Goal: Information Seeking & Learning: Learn about a topic

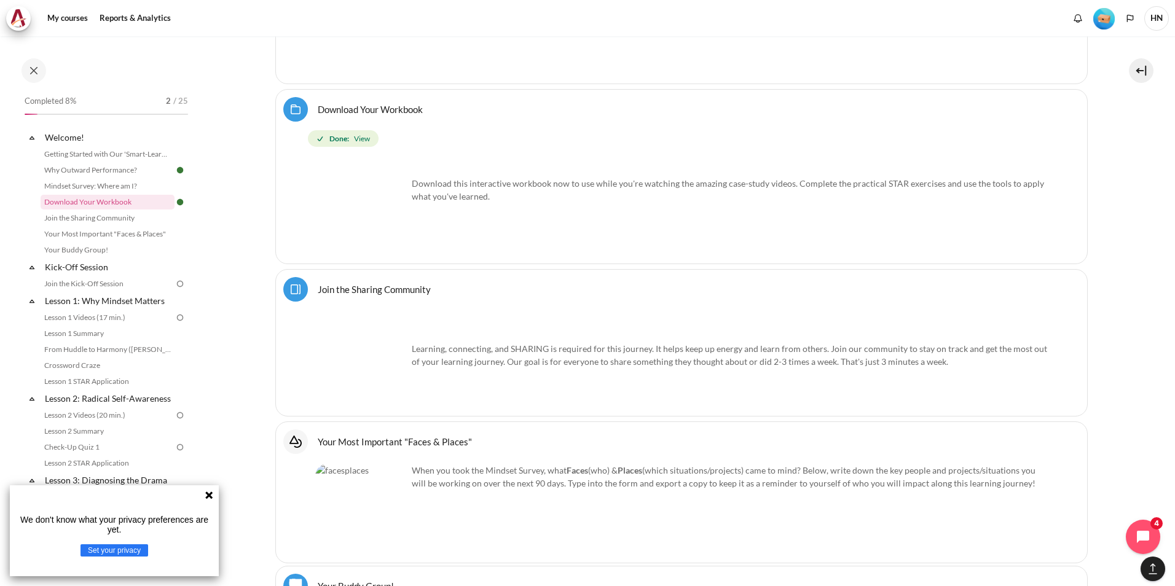
scroll to position [895, 0]
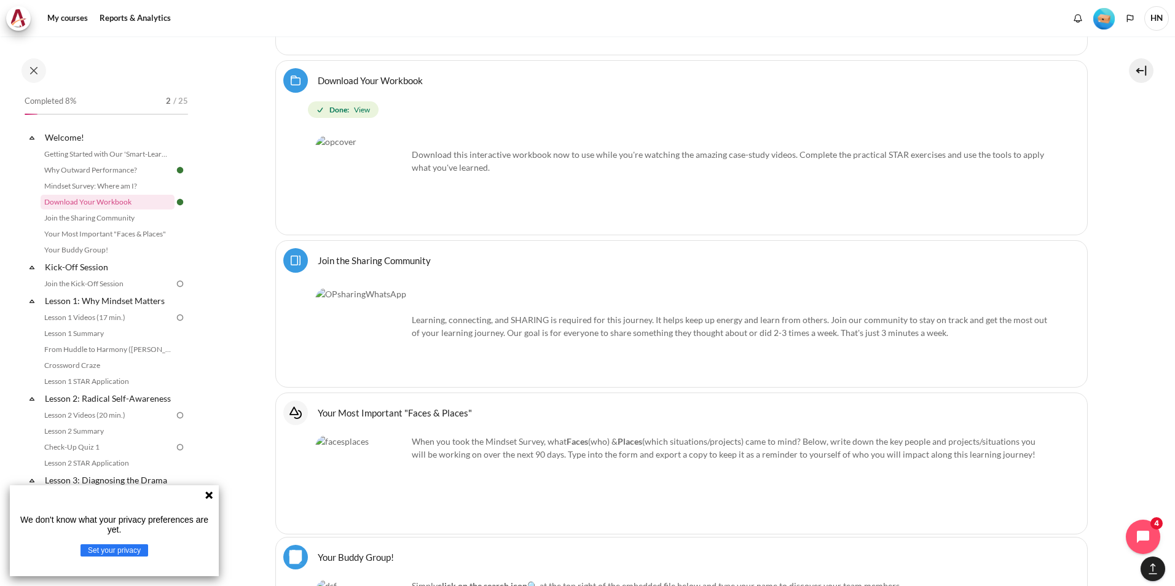
click at [400, 261] on link "Join the Sharing Community Page" at bounding box center [374, 260] width 113 height 12
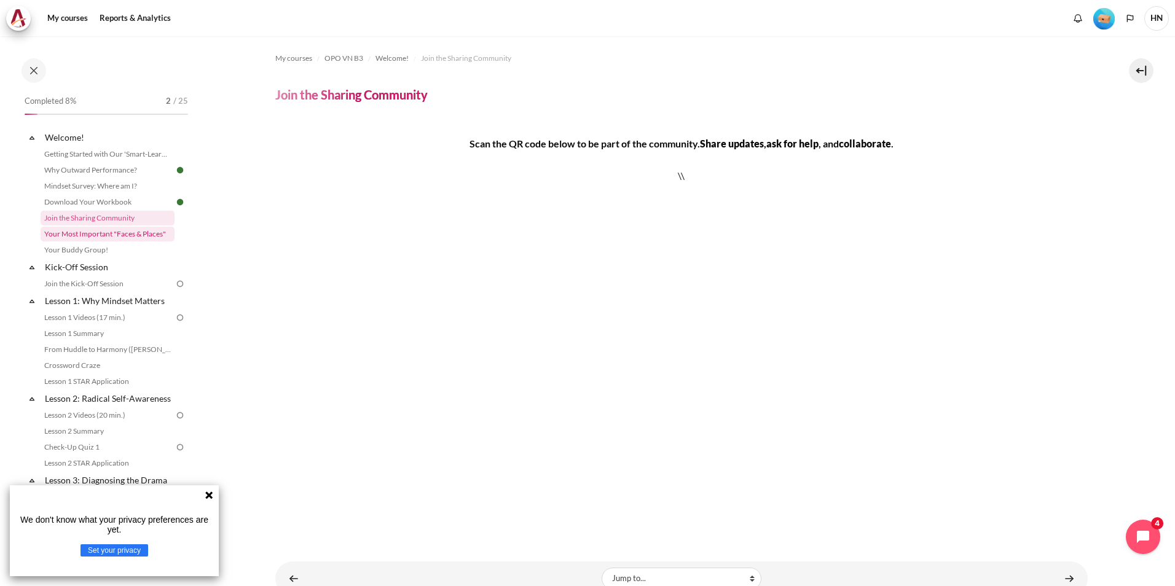
click at [157, 231] on link "Your Most Important "Faces & Places"" at bounding box center [108, 234] width 134 height 15
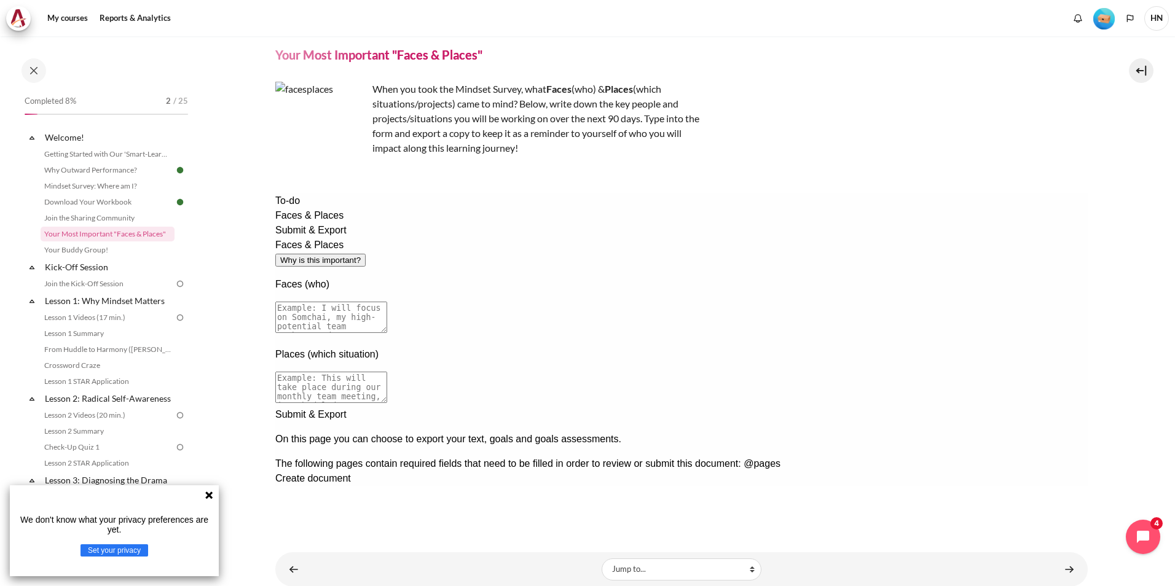
scroll to position [61, 0]
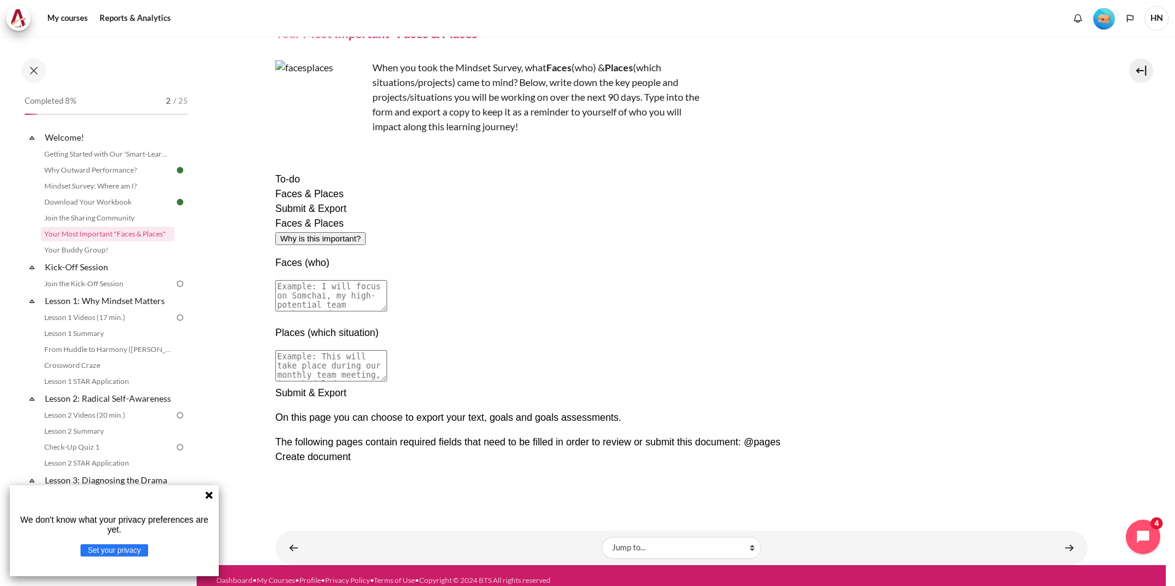
click at [999, 386] on div "Next documentation step" at bounding box center [681, 386] width 813 height 0
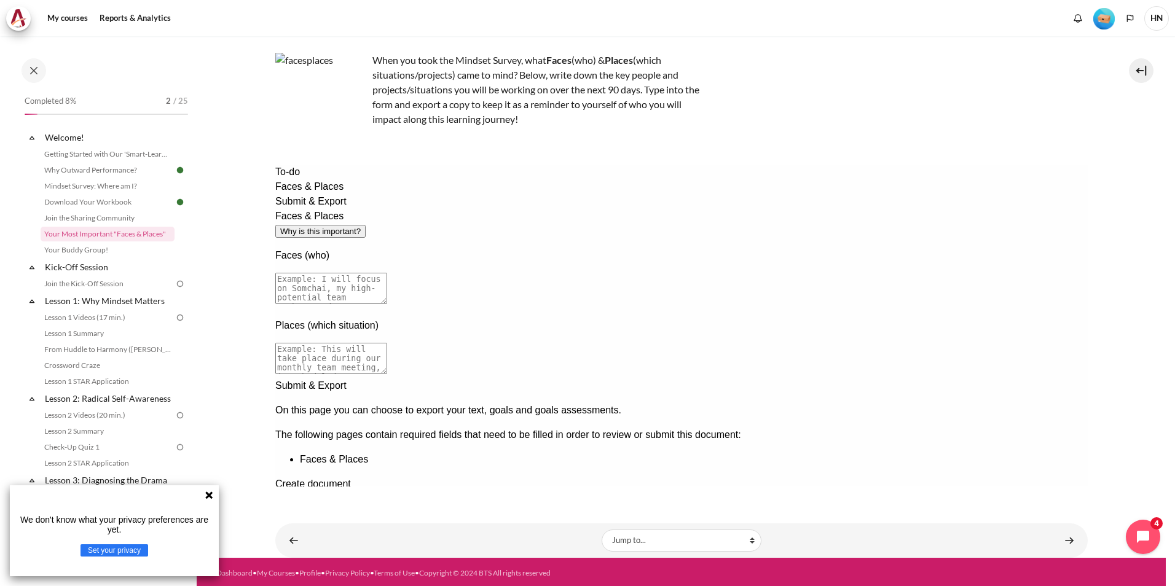
scroll to position [71, 0]
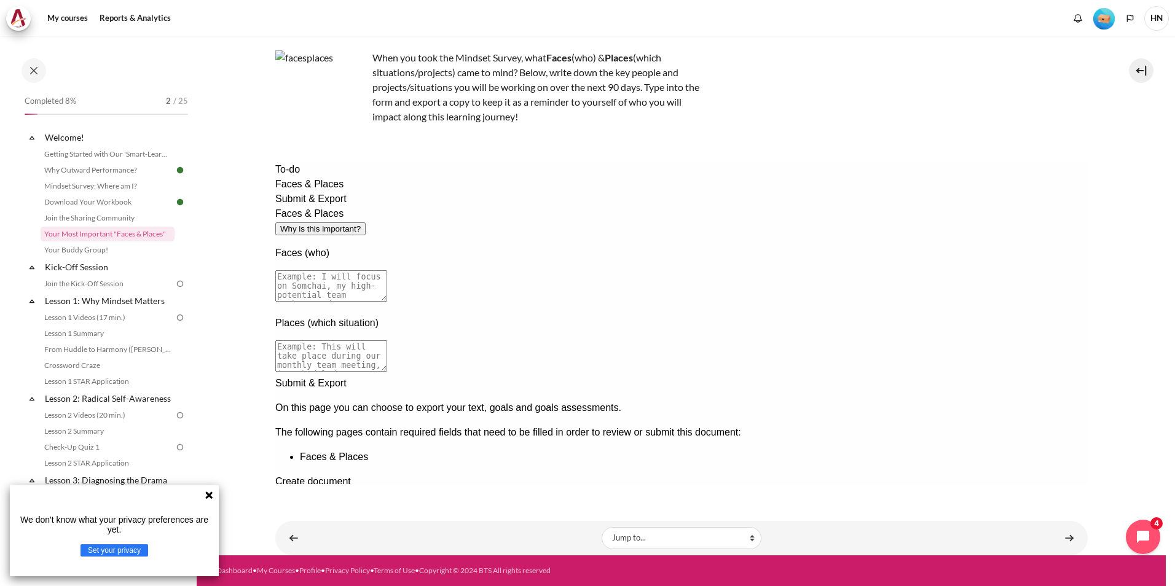
click at [307, 189] on span "Faces & Places" at bounding box center [309, 184] width 68 height 10
click at [525, 376] on div "Faces & Places Why is this important? Faces (who) Places (which situation)" at bounding box center [681, 292] width 813 height 170
click at [631, 372] on div "Faces & Places Why is this important? Faces (who) Places (which situation)" at bounding box center [681, 292] width 813 height 170
click at [387, 270] on textarea at bounding box center [331, 285] width 112 height 31
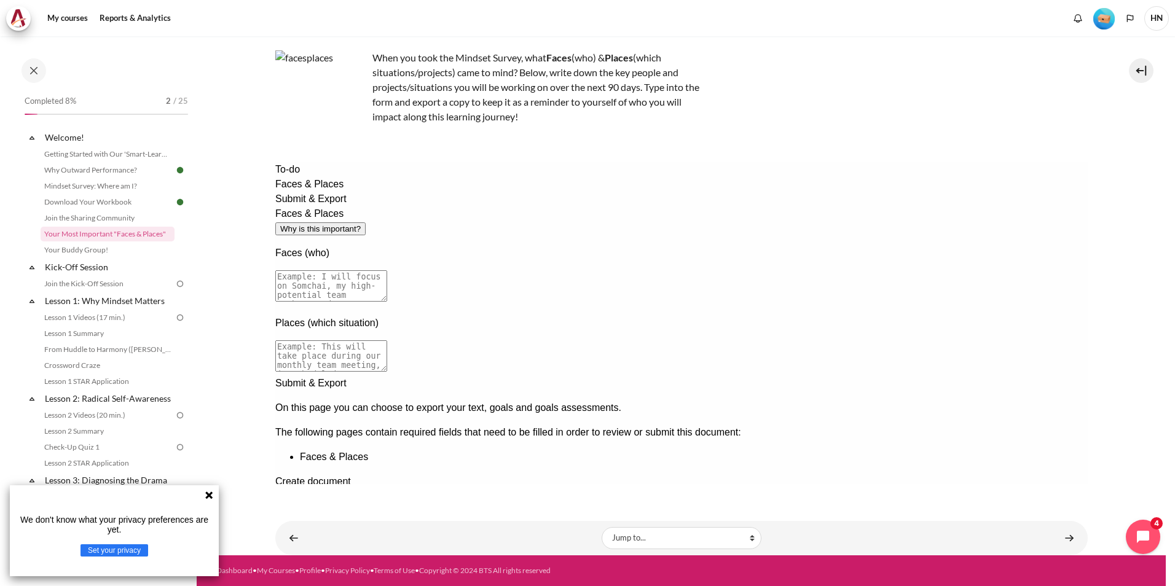
click at [387, 270] on textarea at bounding box center [331, 285] width 112 height 31
click at [638, 537] on select "Jump to... Getting Started with Our 'Smart-Learning' Platform Why Outward Perfo…" at bounding box center [682, 538] width 160 height 22
click at [492, 376] on div at bounding box center [681, 376] width 813 height 0
click at [365, 223] on button "Why is this important?" at bounding box center [320, 229] width 90 height 13
click at [844, 553] on div at bounding box center [681, 553] width 813 height 0
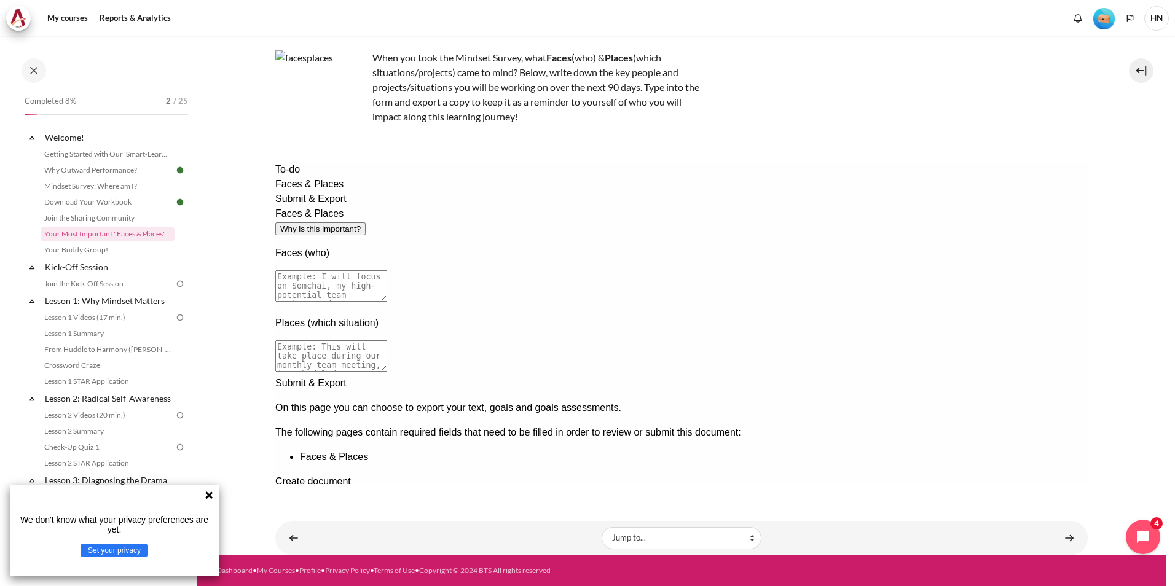
click at [480, 316] on p "Places (which situation)" at bounding box center [681, 323] width 813 height 15
click at [438, 246] on div "Faces (who)" at bounding box center [681, 276] width 813 height 60
click at [438, 246] on p "Faces (who)" at bounding box center [681, 253] width 813 height 15
click at [1063, 538] on link "Content" at bounding box center [1069, 538] width 25 height 24
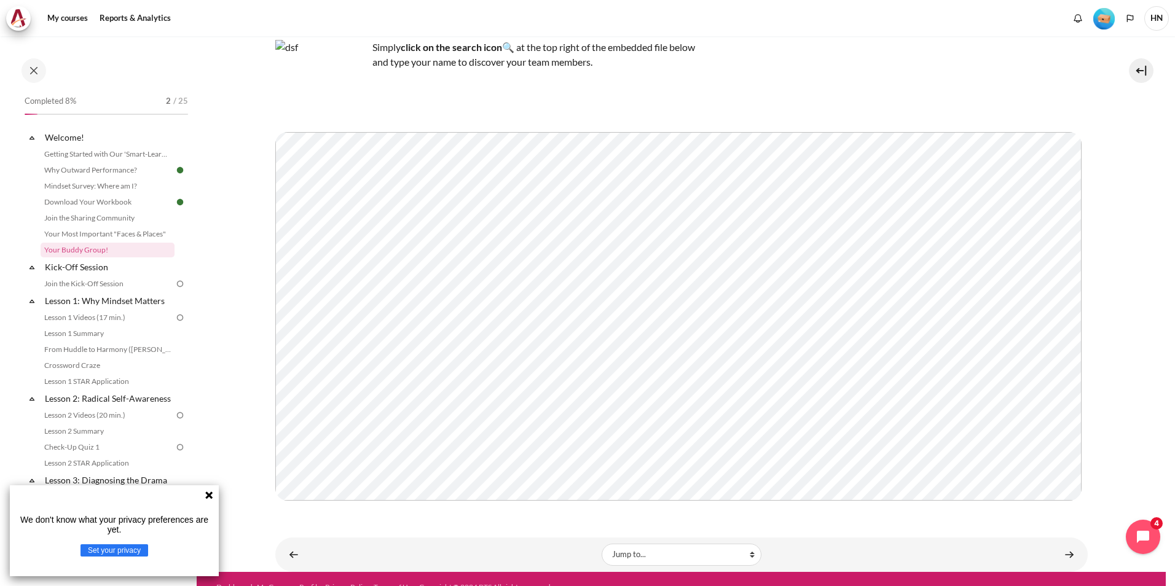
scroll to position [102, 0]
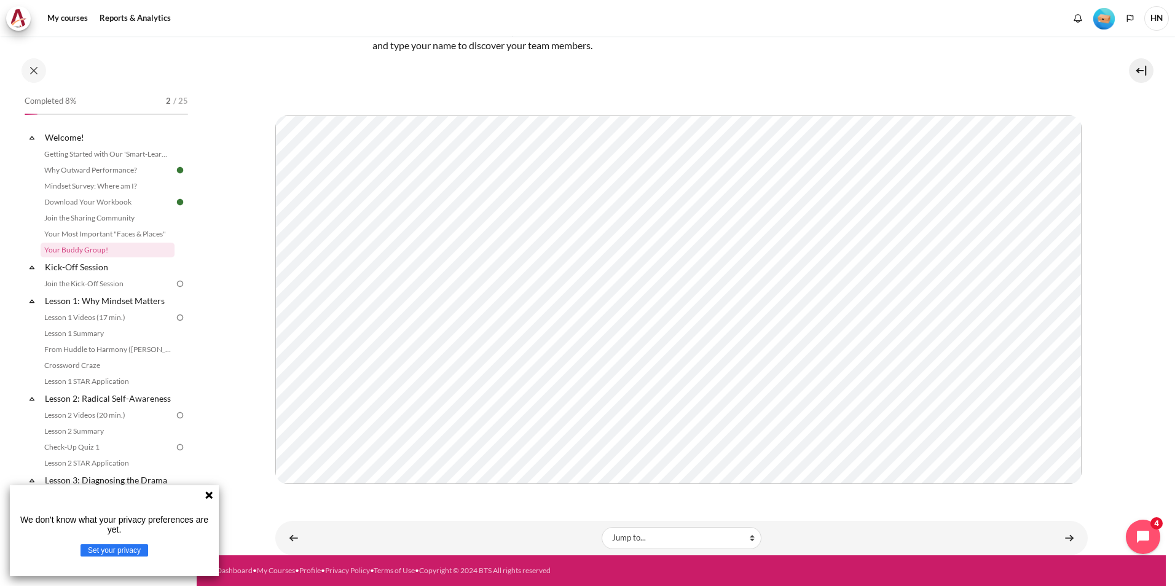
click at [213, 494] on icon at bounding box center [209, 496] width 10 height 10
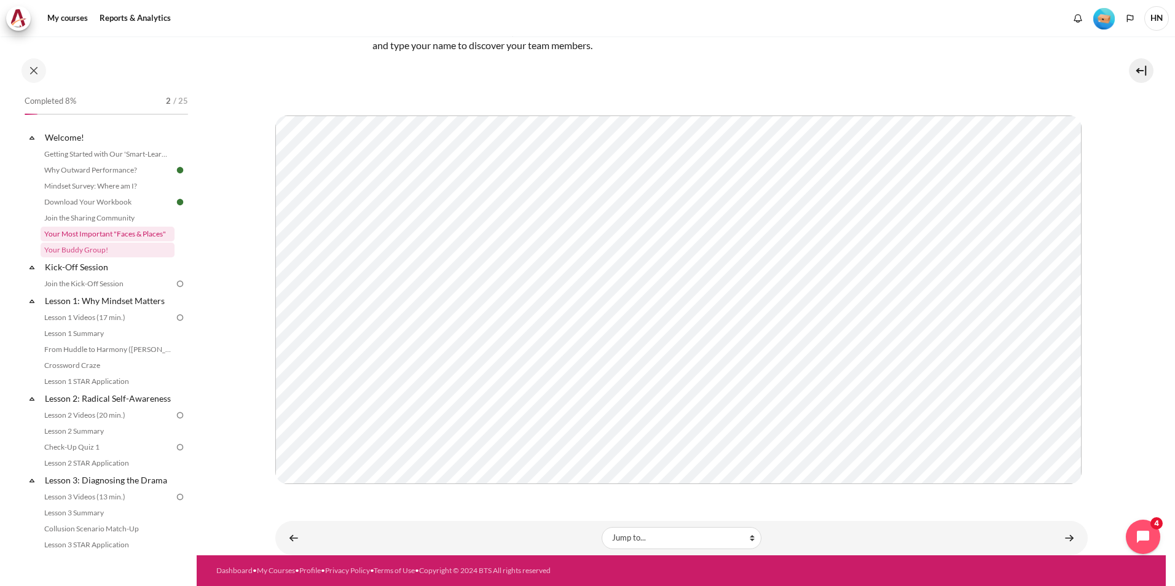
click at [84, 231] on link "Your Most Important "Faces & Places"" at bounding box center [108, 234] width 134 height 15
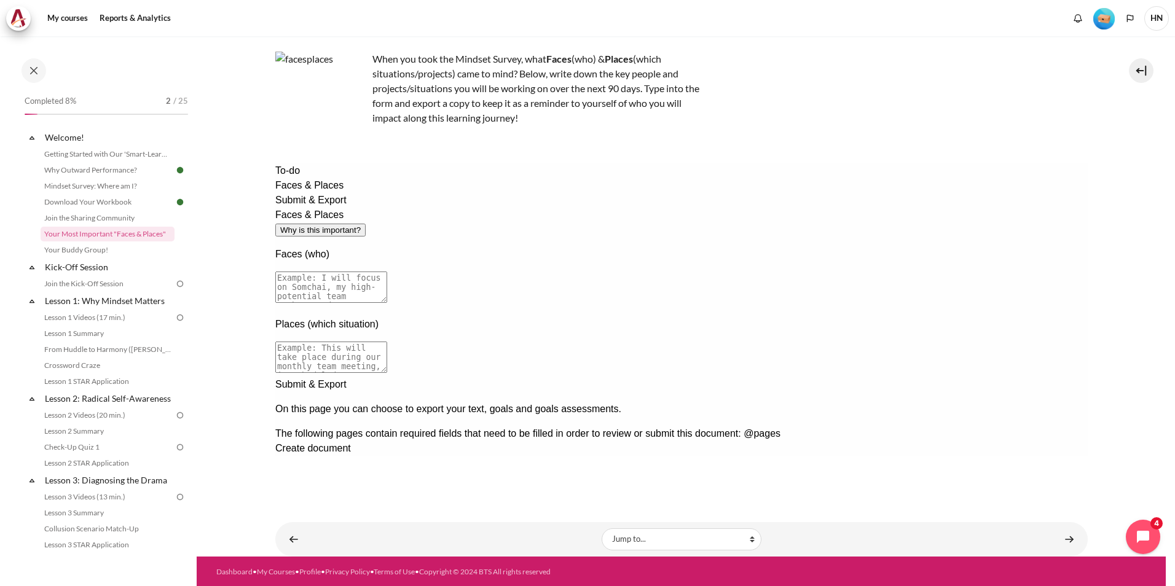
scroll to position [71, 0]
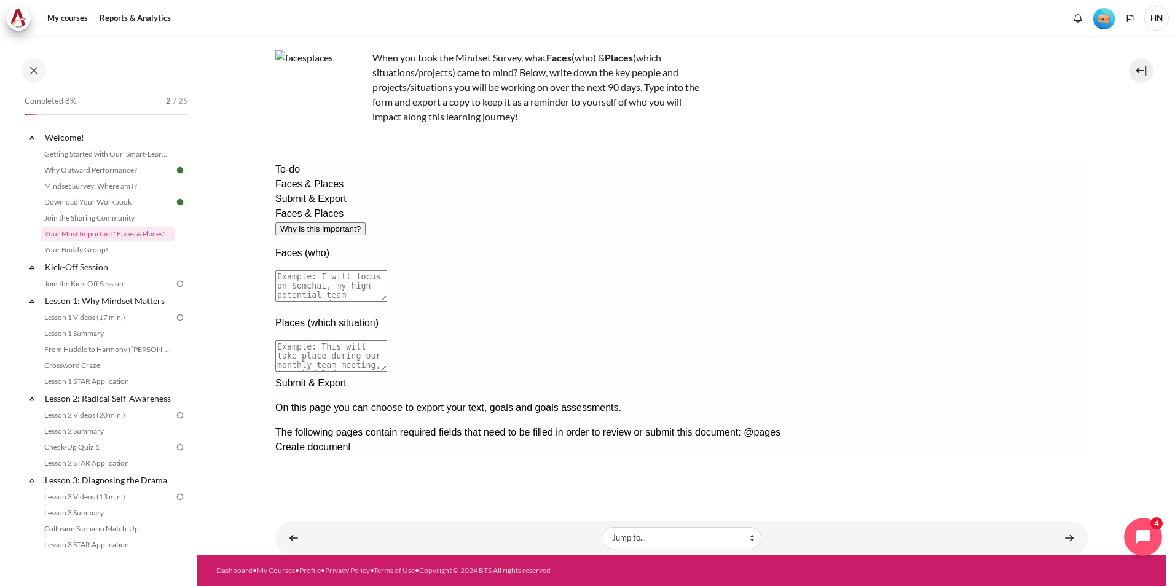
click at [1140, 532] on icon "Open chat widget" at bounding box center [1144, 537] width 14 height 14
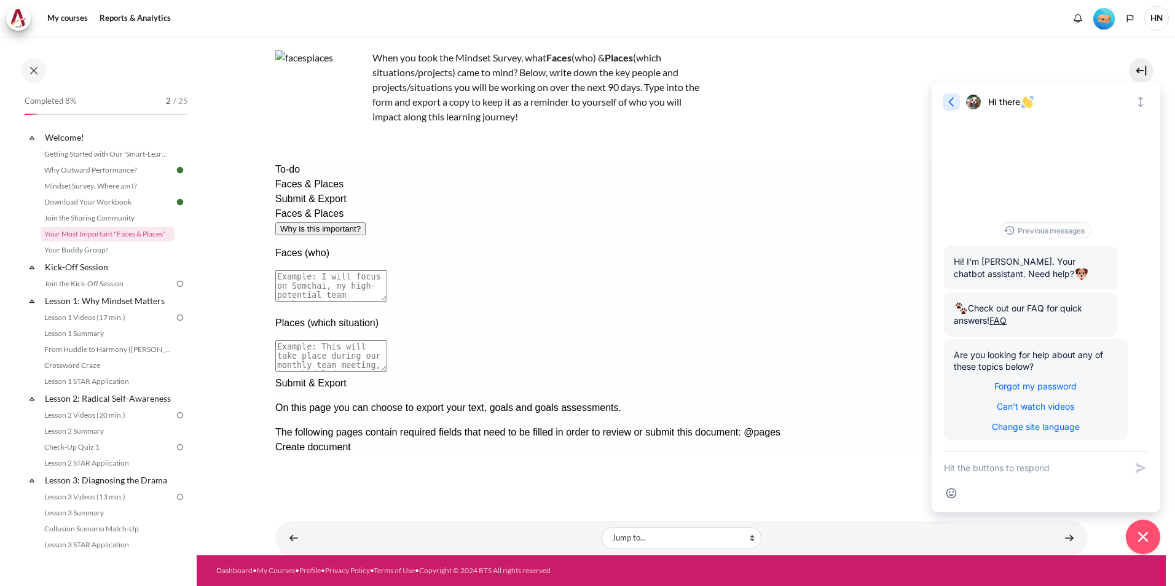
click at [948, 98] on icon "button" at bounding box center [951, 102] width 12 height 12
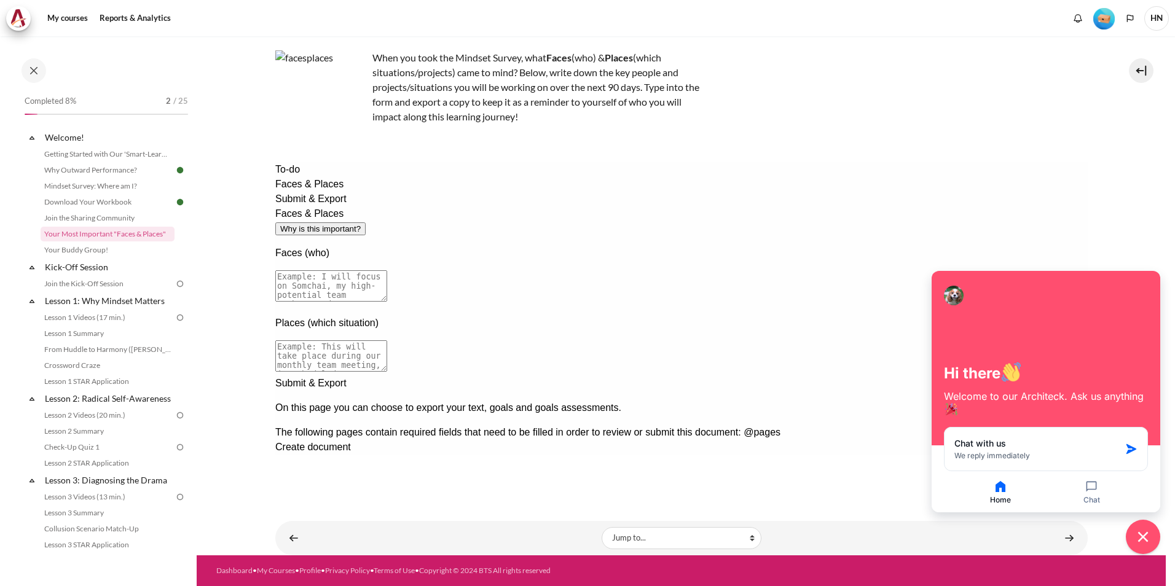
click at [758, 376] on div "Faces & Places Why is this important? Faces (who) Places (which situation)" at bounding box center [681, 292] width 813 height 170
click at [387, 270] on textarea at bounding box center [331, 285] width 112 height 31
click at [514, 376] on div "Faces & Places Why is this important? Faces (who) Places (which situation)" at bounding box center [681, 292] width 813 height 170
click at [1094, 489] on icon "button" at bounding box center [1092, 487] width 10 height 10
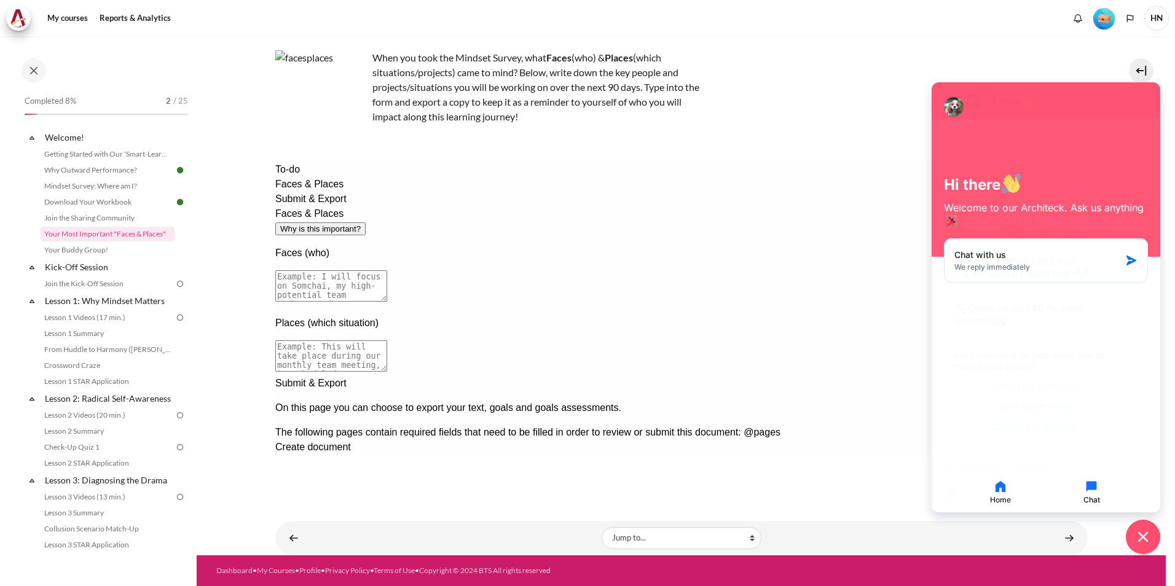
scroll to position [0, 0]
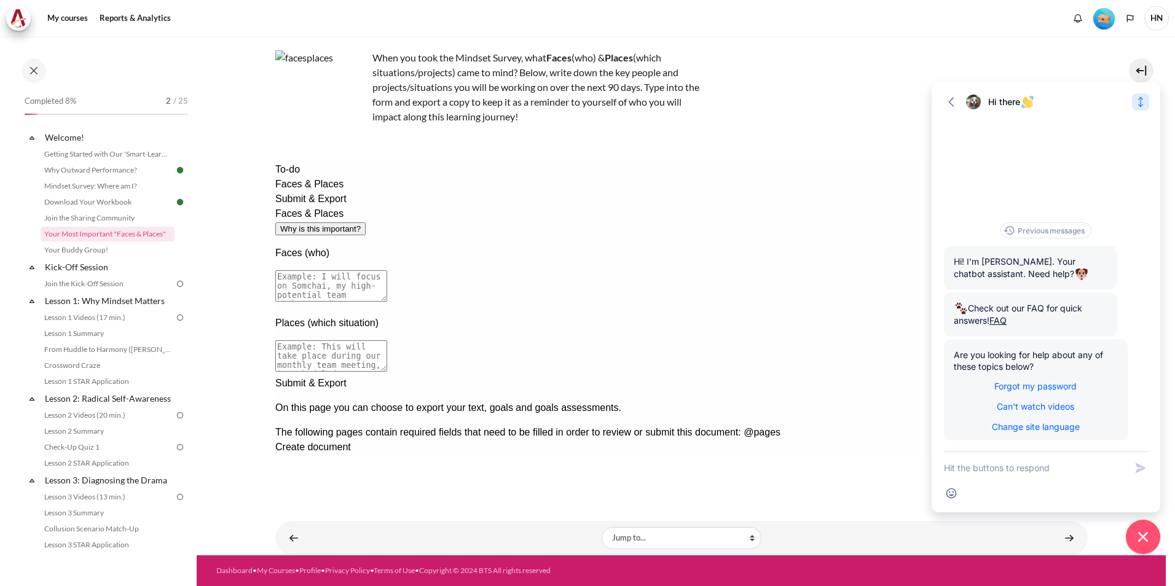
click at [1140, 98] on icon "Expand" at bounding box center [1140, 102] width 5 height 10
click at [1141, 30] on icon "Collapse" at bounding box center [1141, 34] width 12 height 12
click at [950, 98] on icon "button" at bounding box center [951, 102] width 12 height 12
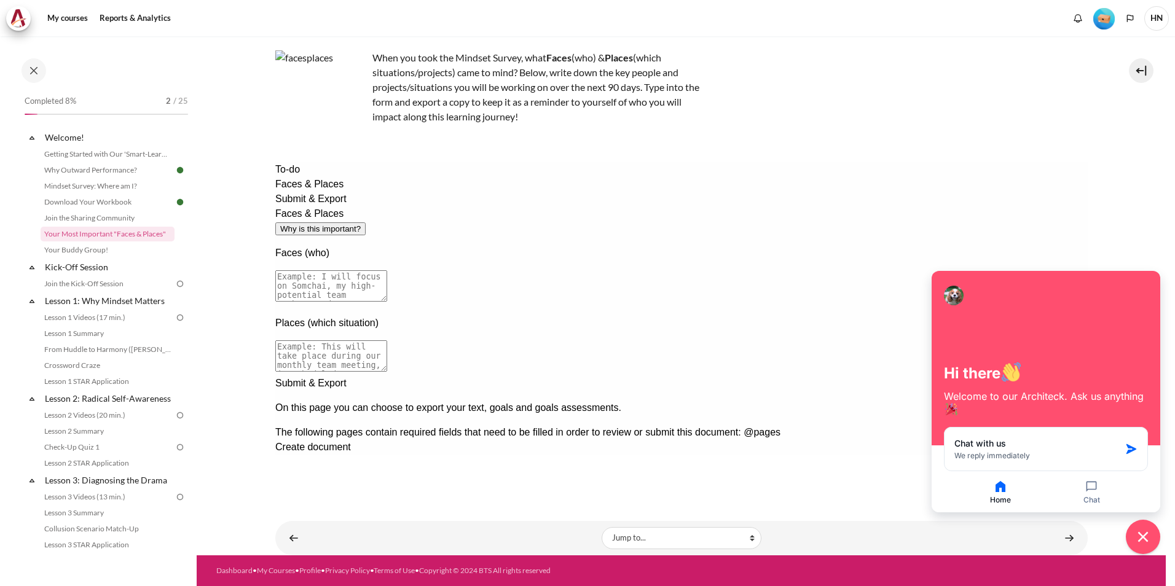
drag, startPoint x: 969, startPoint y: 279, endPoint x: 960, endPoint y: 345, distance: 67.0
click at [960, 345] on div "Hi there Welcome to our Architeck. Ask us anything" at bounding box center [1046, 358] width 229 height 175
click at [999, 490] on icon "button" at bounding box center [1000, 486] width 15 height 15
click at [999, 489] on icon "button" at bounding box center [1000, 486] width 15 height 15
click at [613, 376] on div "Faces & Places Why is this important? Faces (who) Places (which situation)" at bounding box center [681, 292] width 813 height 170
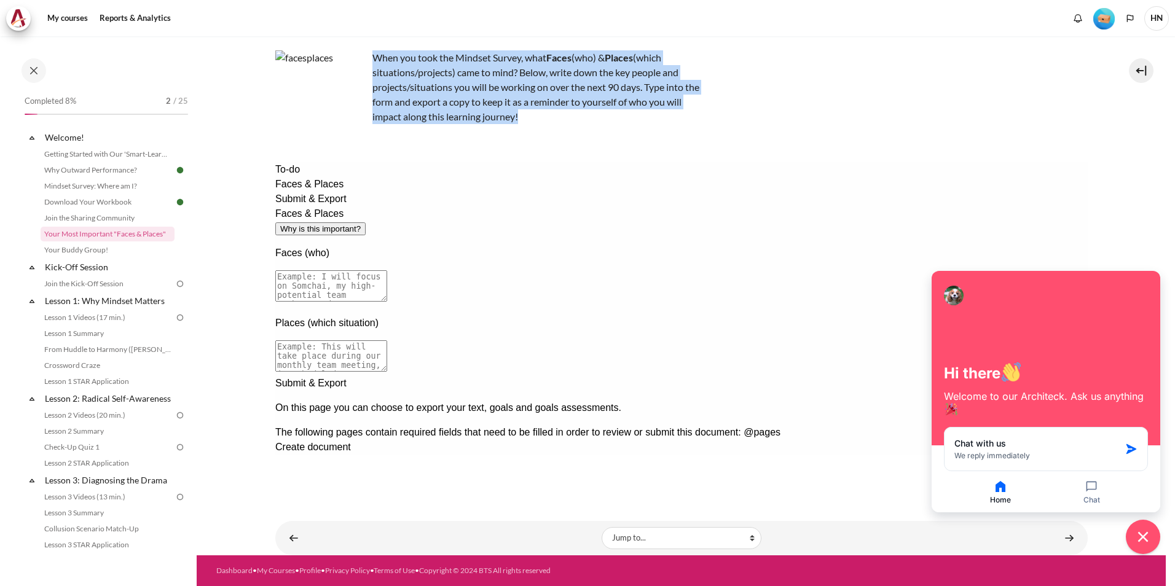
drag, startPoint x: 371, startPoint y: 57, endPoint x: 523, endPoint y: 119, distance: 164.0
click at [523, 119] on p "When you took the Mindset Survey, what F aces (who) & Places (which situations/…" at bounding box center [490, 87] width 430 height 74
copy p "When you took the Mindset Survey, what F aces (who) & Places (which situations/…"
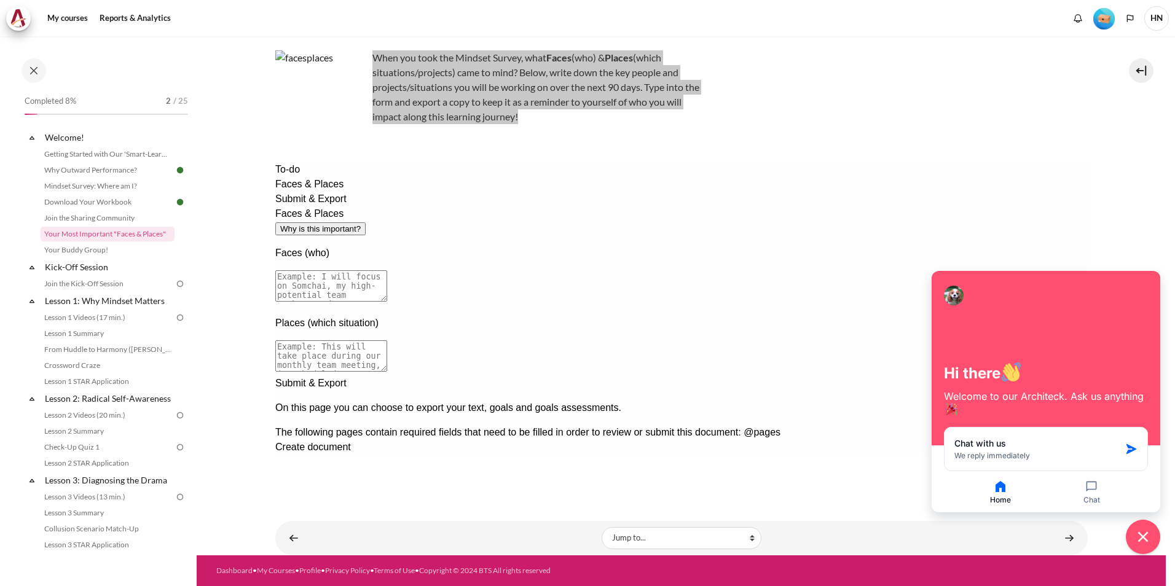
drag, startPoint x: 376, startPoint y: 300, endPoint x: 640, endPoint y: 310, distance: 264.5
click at [387, 341] on textarea at bounding box center [331, 356] width 112 height 31
drag, startPoint x: 640, startPoint y: 310, endPoint x: 589, endPoint y: 310, distance: 51.0
click at [387, 341] on textarea at bounding box center [331, 356] width 112 height 31
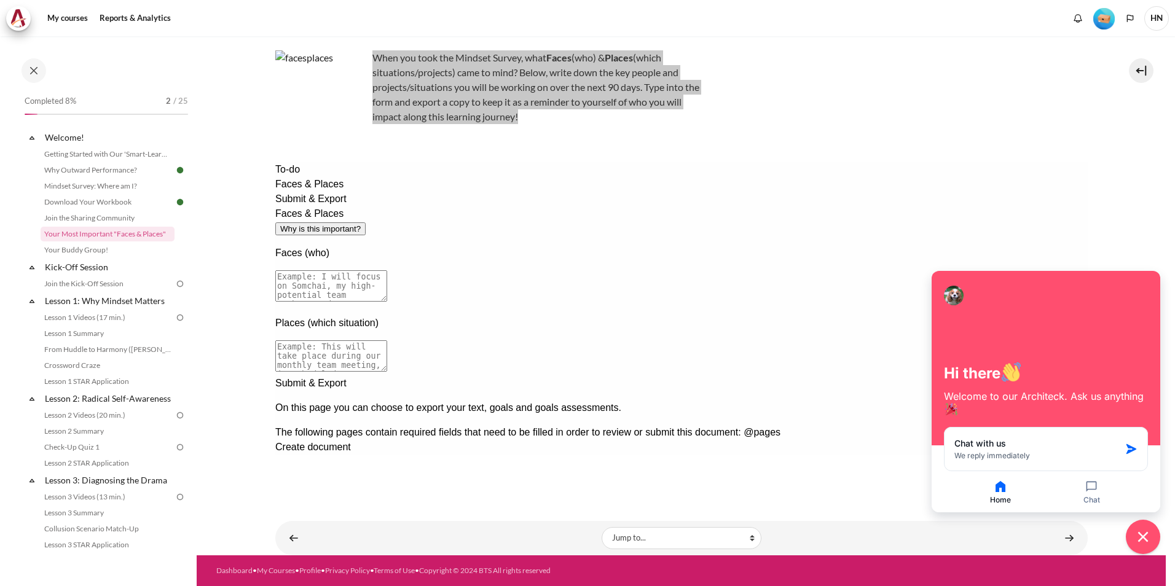
drag, startPoint x: 376, startPoint y: 296, endPoint x: 500, endPoint y: 293, distance: 124.8
click at [387, 341] on textarea at bounding box center [331, 356] width 112 height 31
click at [387, 270] on textarea at bounding box center [331, 285] width 112 height 31
click at [385, 270] on textarea at bounding box center [331, 285] width 112 height 31
drag, startPoint x: 412, startPoint y: 231, endPoint x: 401, endPoint y: 231, distance: 11.1
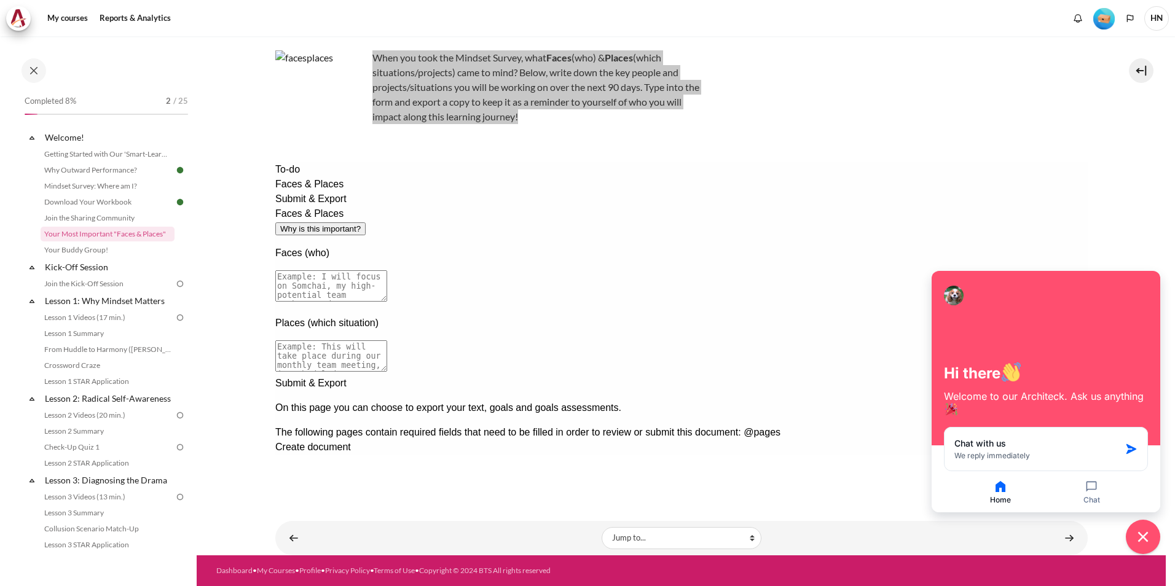
click at [387, 270] on textarea at bounding box center [331, 285] width 112 height 31
click at [387, 270] on textarea "I" at bounding box center [331, 285] width 112 height 31
type textarea "I face"
